Goal: Navigation & Orientation: Find specific page/section

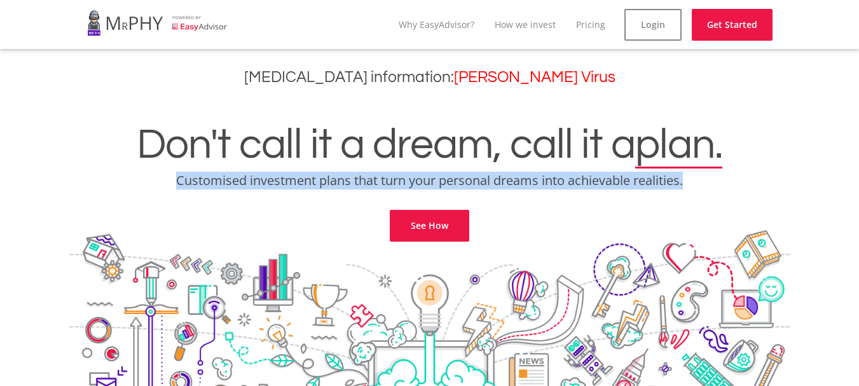
drag, startPoint x: 735, startPoint y: 182, endPoint x: 851, endPoint y: 103, distance: 140.6
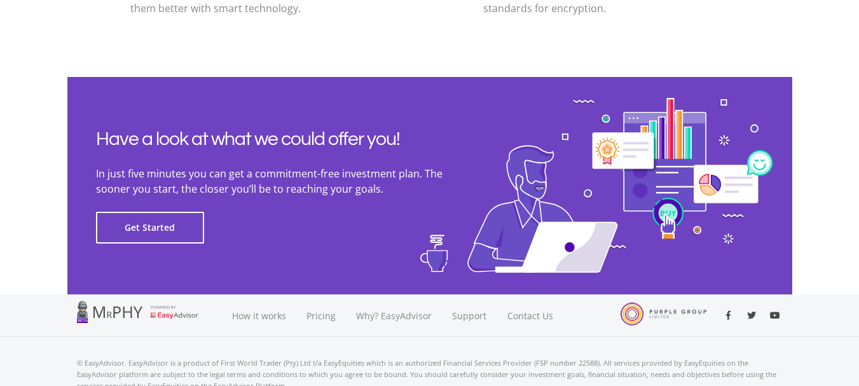
scroll to position [2958, 0]
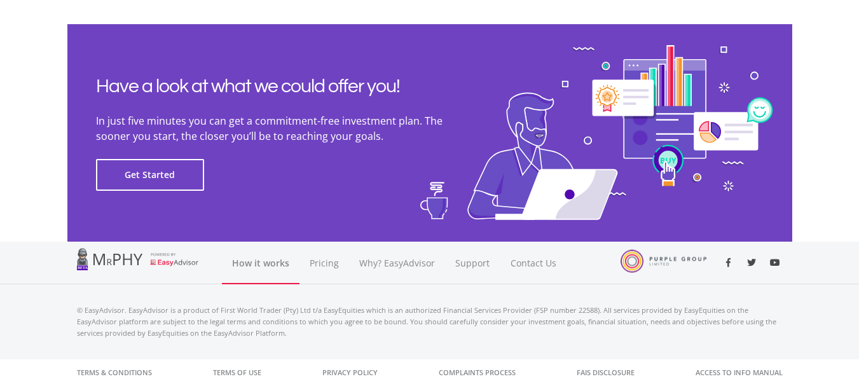
click at [270, 264] on link "How it works" at bounding box center [261, 263] width 78 height 43
